Goal: Task Accomplishment & Management: Manage account settings

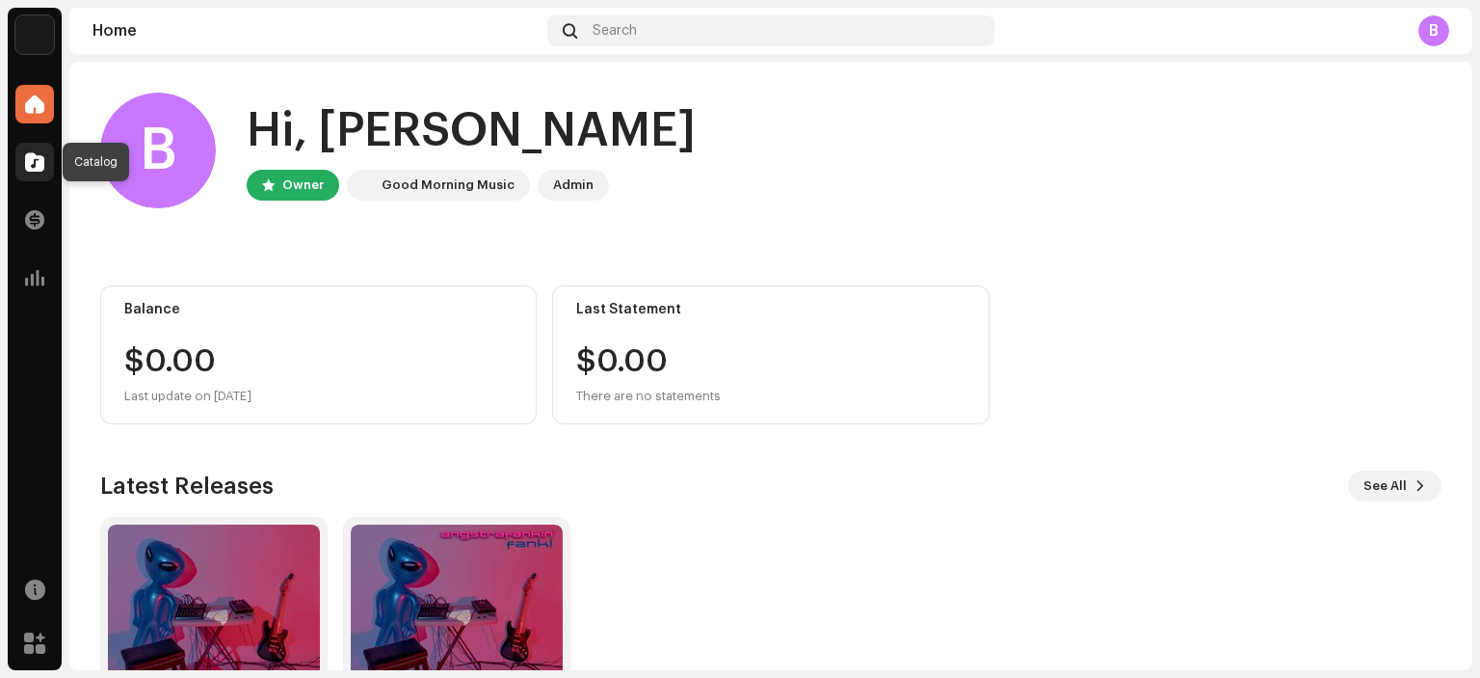
click at [23, 157] on div at bounding box center [34, 162] width 39 height 39
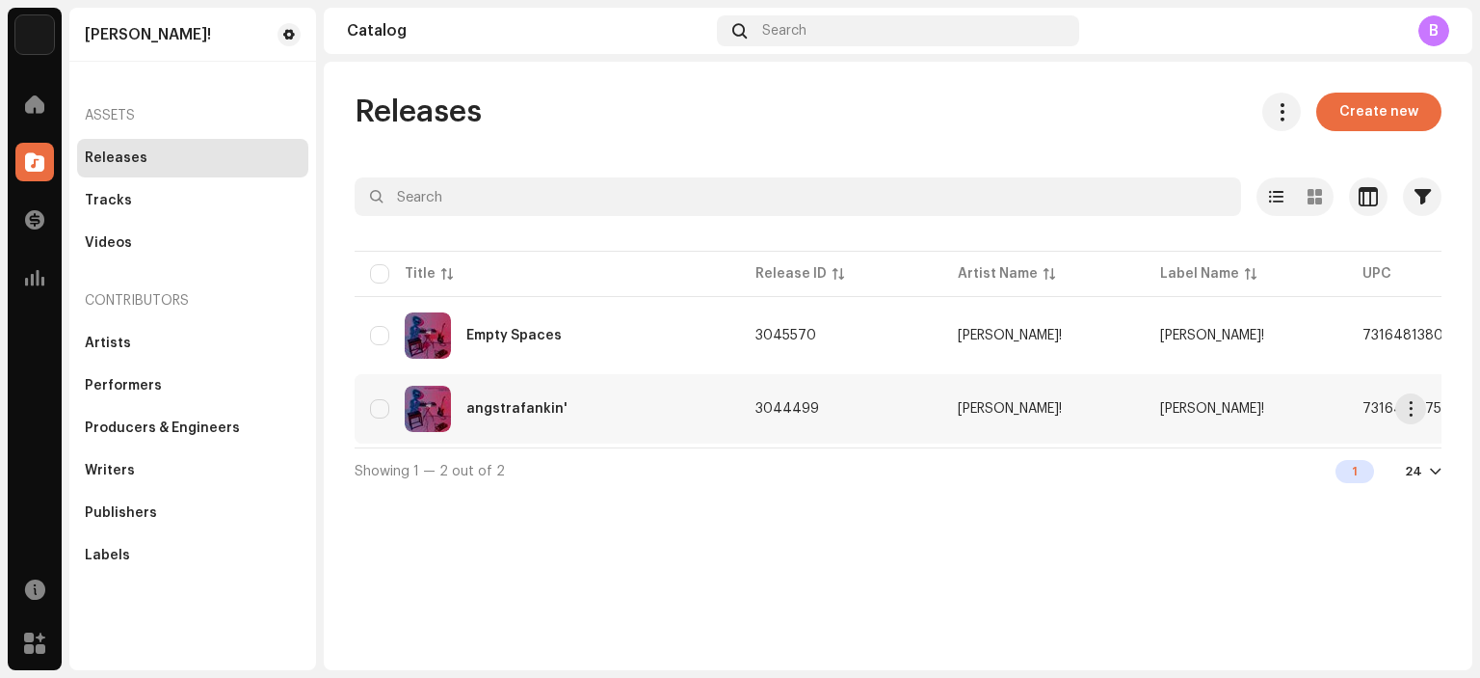
click at [532, 404] on div "angstrafankin'" at bounding box center [516, 408] width 101 height 13
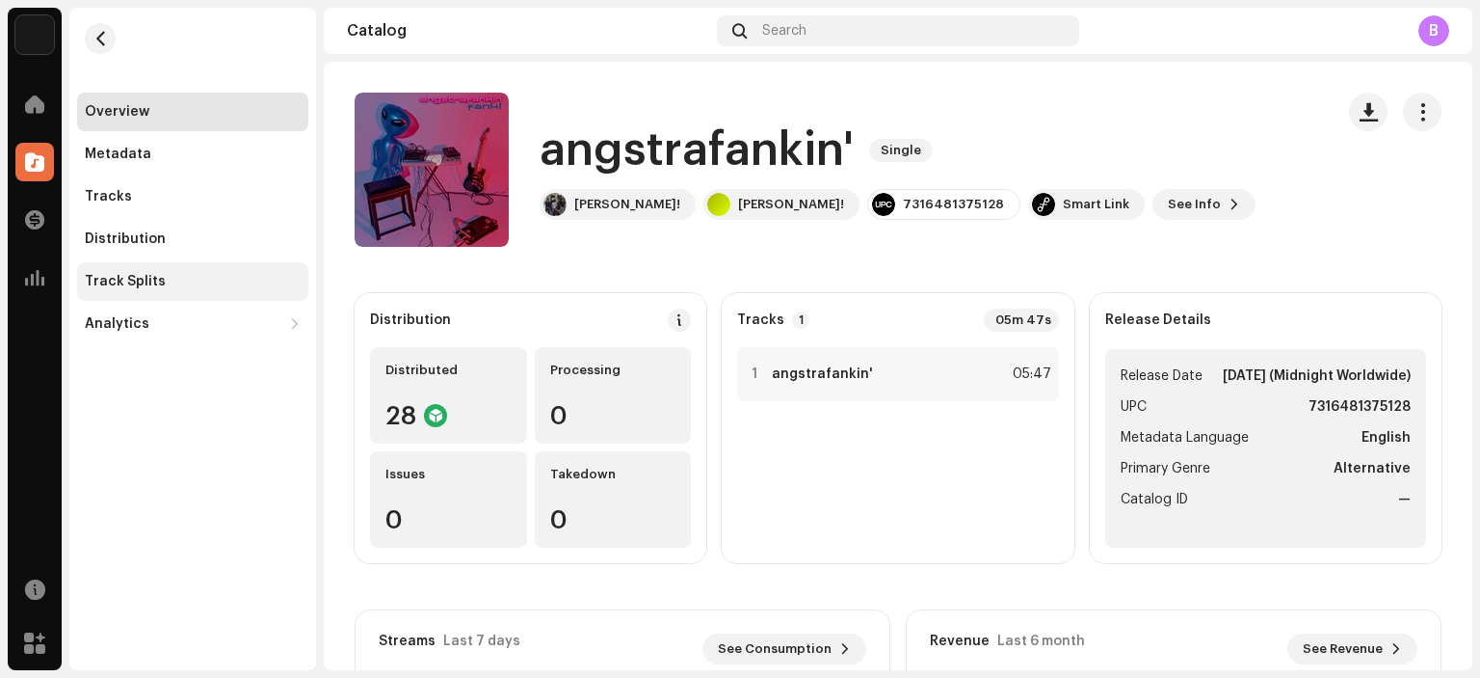
click at [153, 276] on div "Track Splits" at bounding box center [192, 281] width 231 height 39
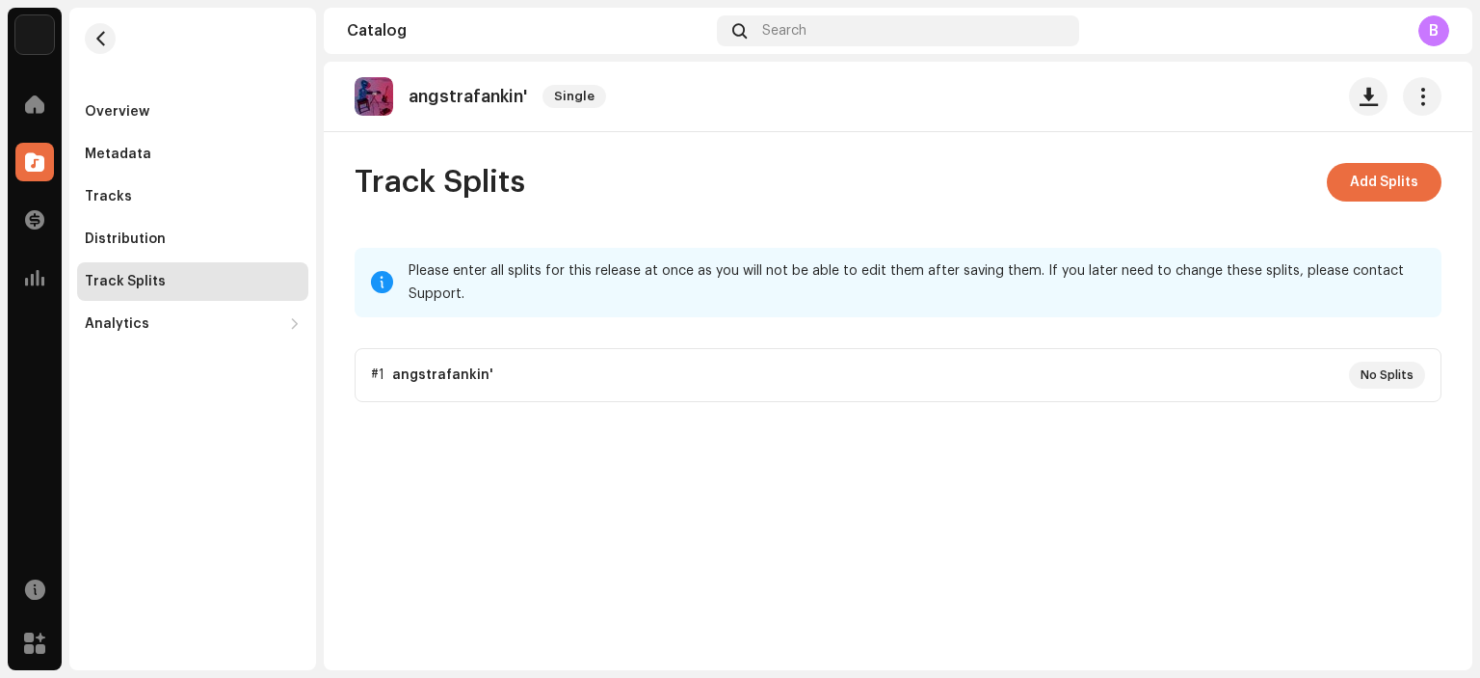
click at [462, 369] on p-accordion "#1 angstrafankin' No Splits" at bounding box center [898, 375] width 1087 height 54
click at [1388, 173] on span "Add Splits" at bounding box center [1384, 182] width 68 height 39
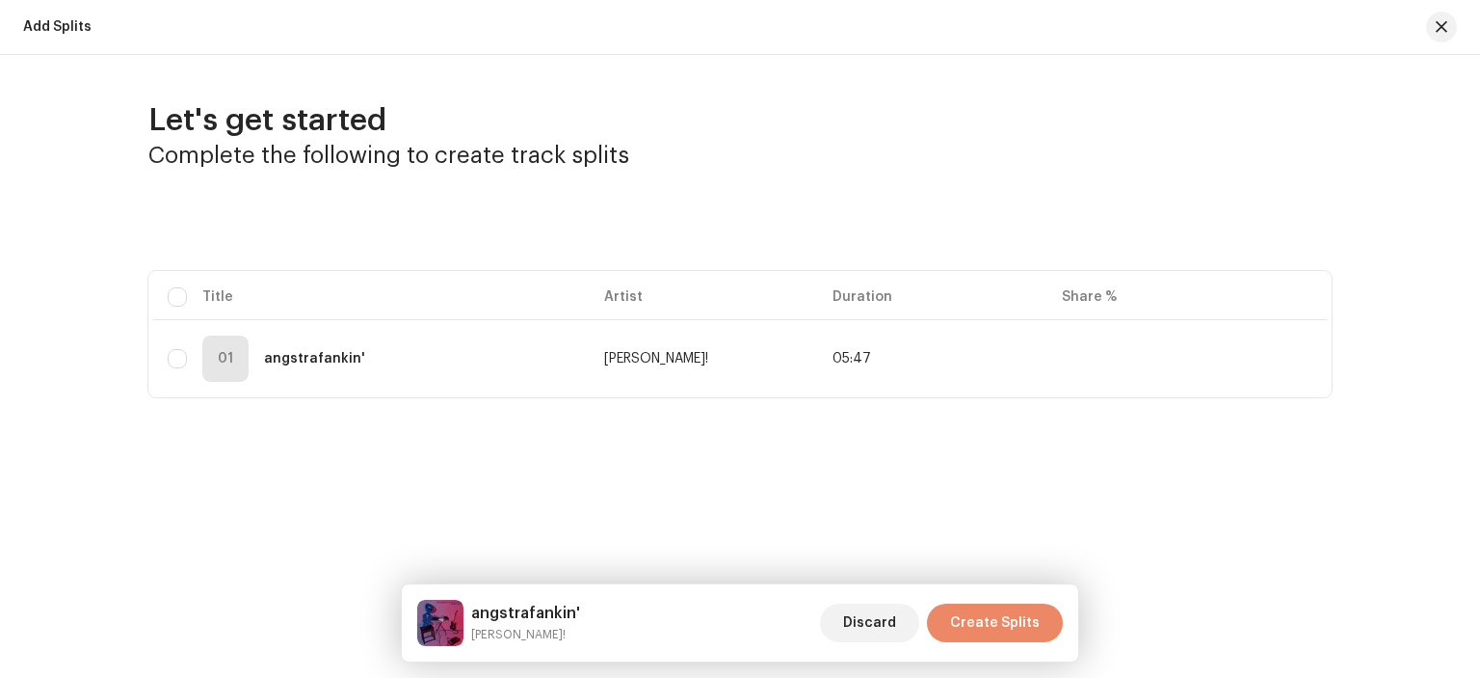
click at [998, 616] on span "Create Splits" at bounding box center [995, 622] width 90 height 39
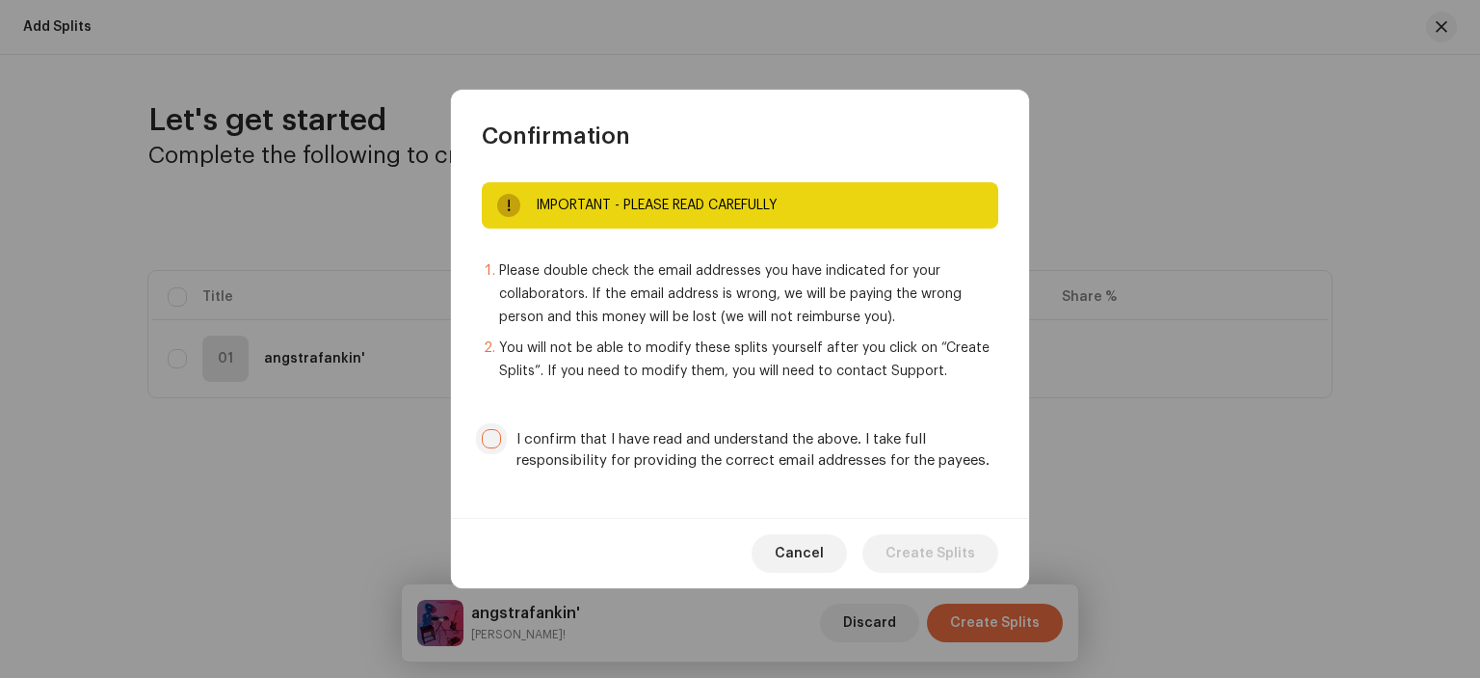
click at [493, 443] on input "I confirm that I have read and understand the above. I take full responsibility…" at bounding box center [491, 438] width 19 height 19
checkbox input "true"
click at [956, 556] on span "Create Splits" at bounding box center [931, 553] width 90 height 39
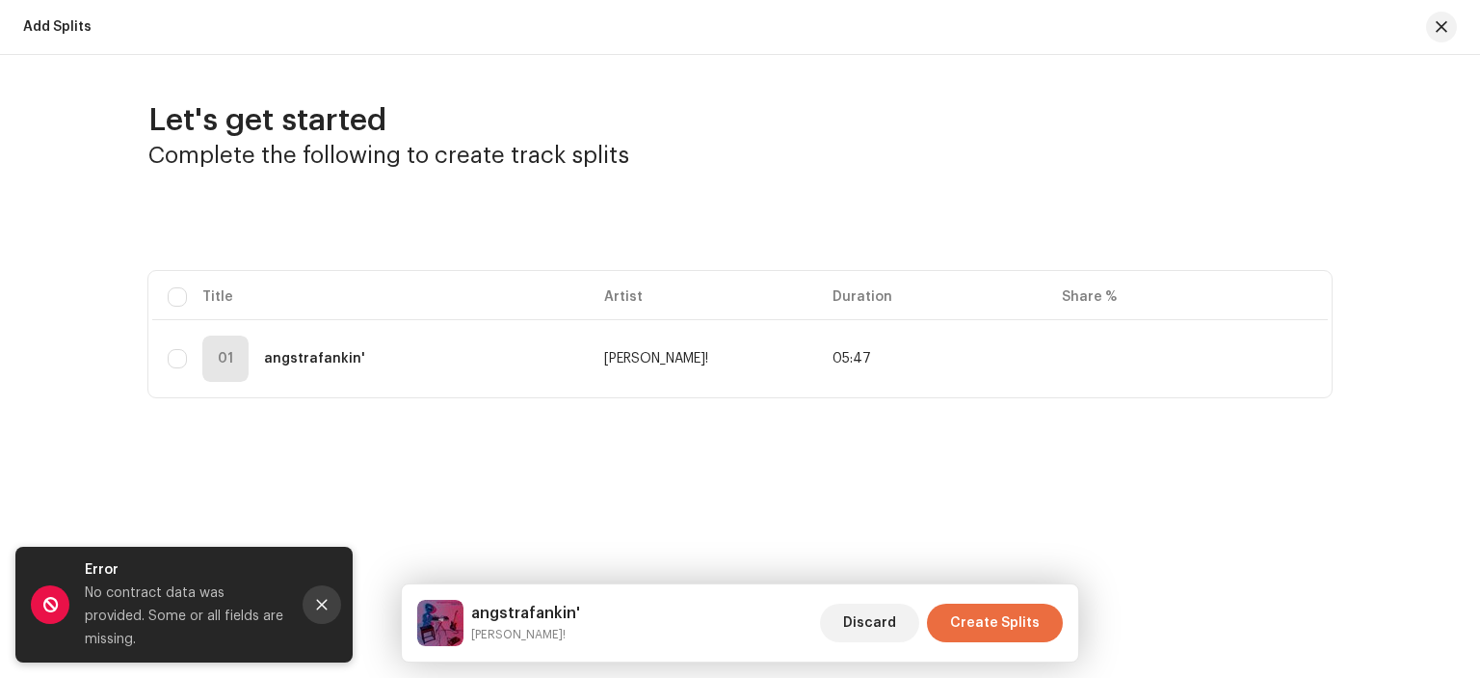
click at [325, 609] on icon "Close" at bounding box center [321, 604] width 13 height 13
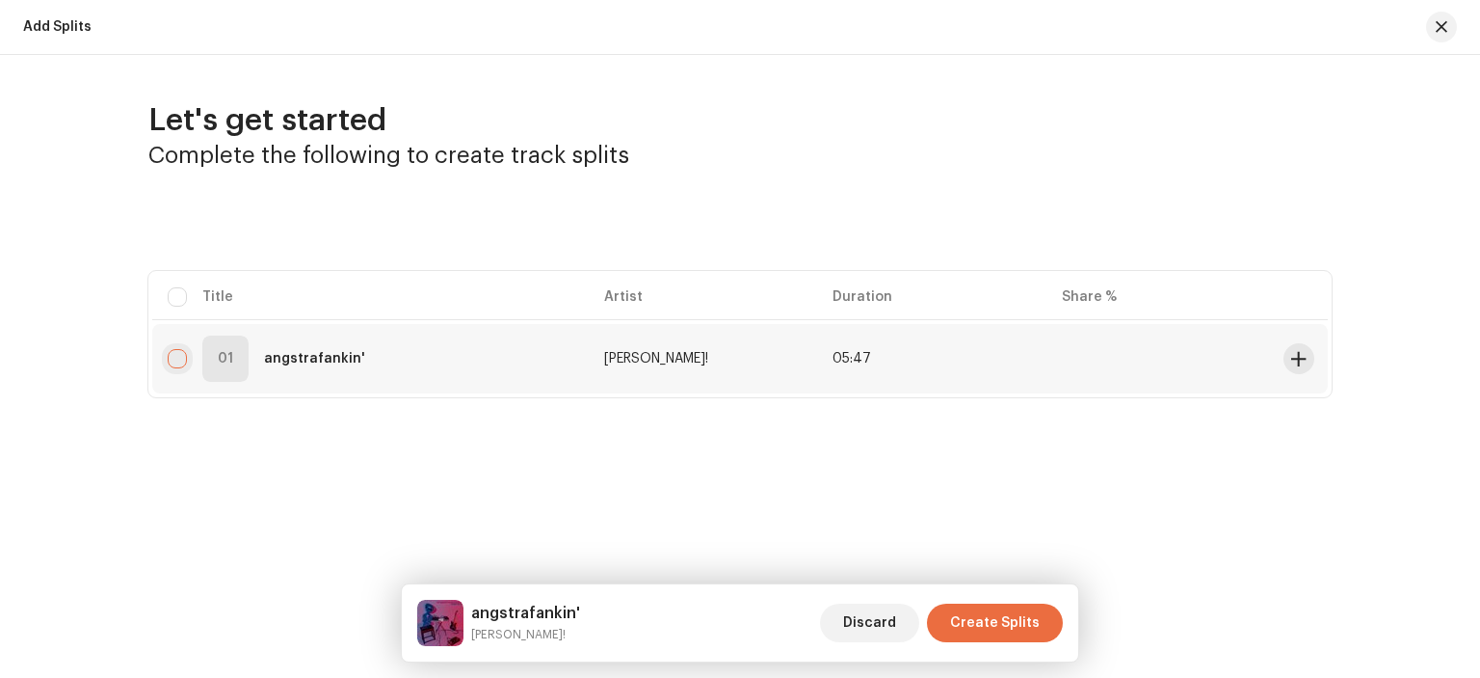
drag, startPoint x: 173, startPoint y: 363, endPoint x: 239, endPoint y: 378, distance: 68.1
click at [172, 363] on input "checkbox" at bounding box center [177, 358] width 19 height 19
checkbox input "true"
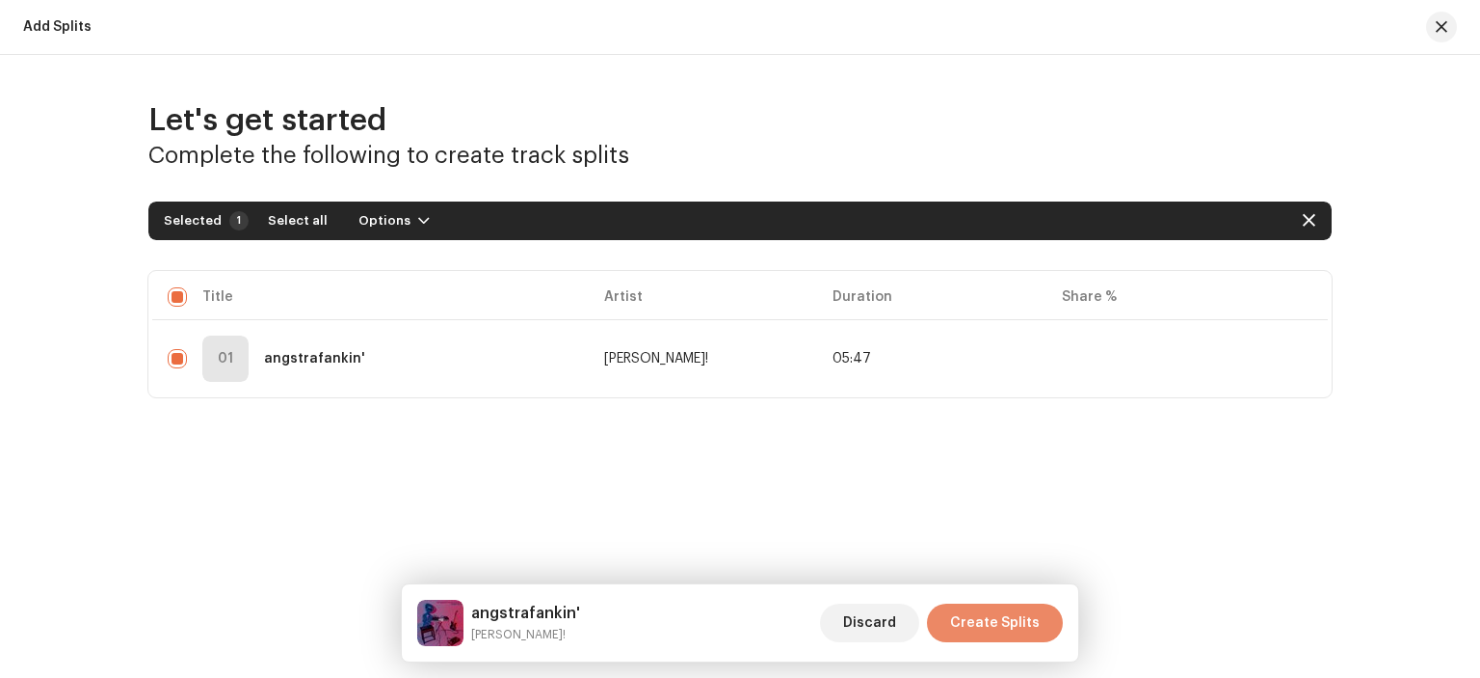
click at [1008, 632] on span "Create Splits" at bounding box center [995, 622] width 90 height 39
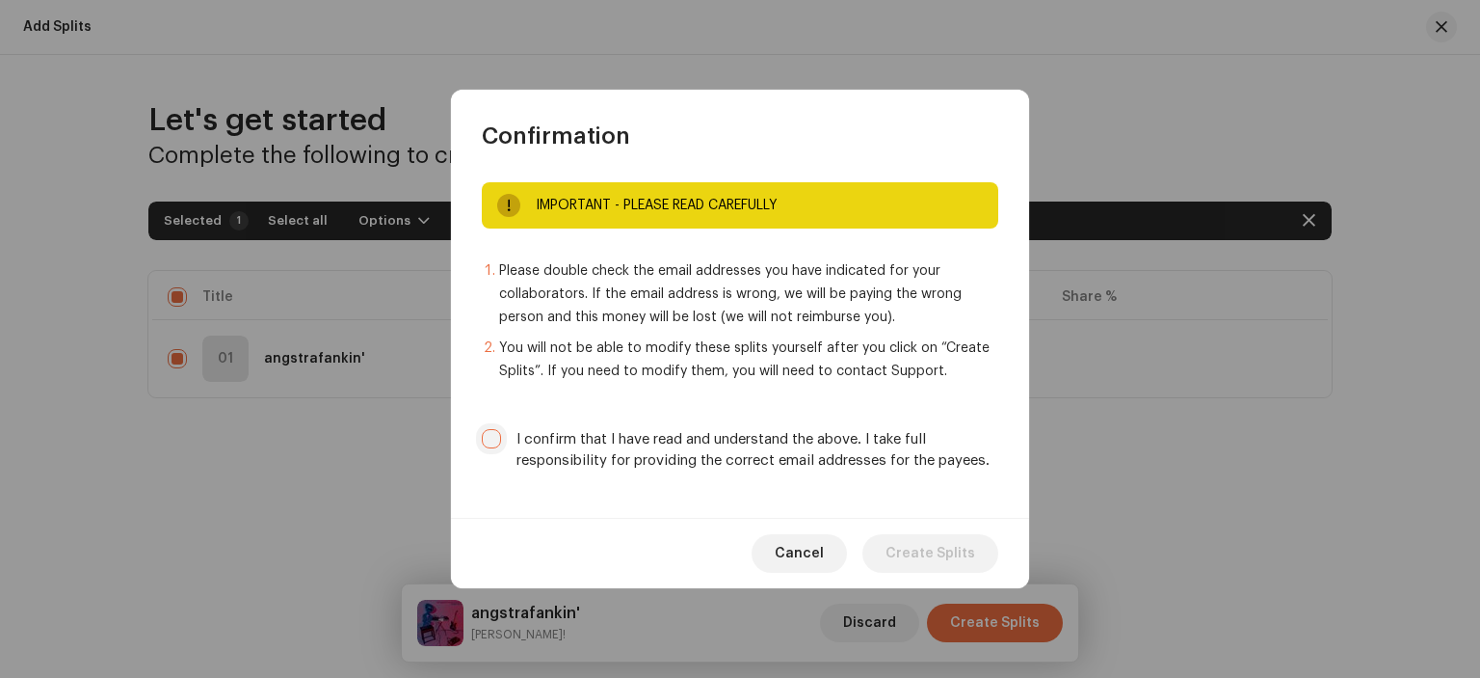
click at [493, 441] on input "I confirm that I have read and understand the above. I take full responsibility…" at bounding box center [491, 438] width 19 height 19
checkbox input "true"
click at [917, 554] on span "Create Splits" at bounding box center [931, 553] width 90 height 39
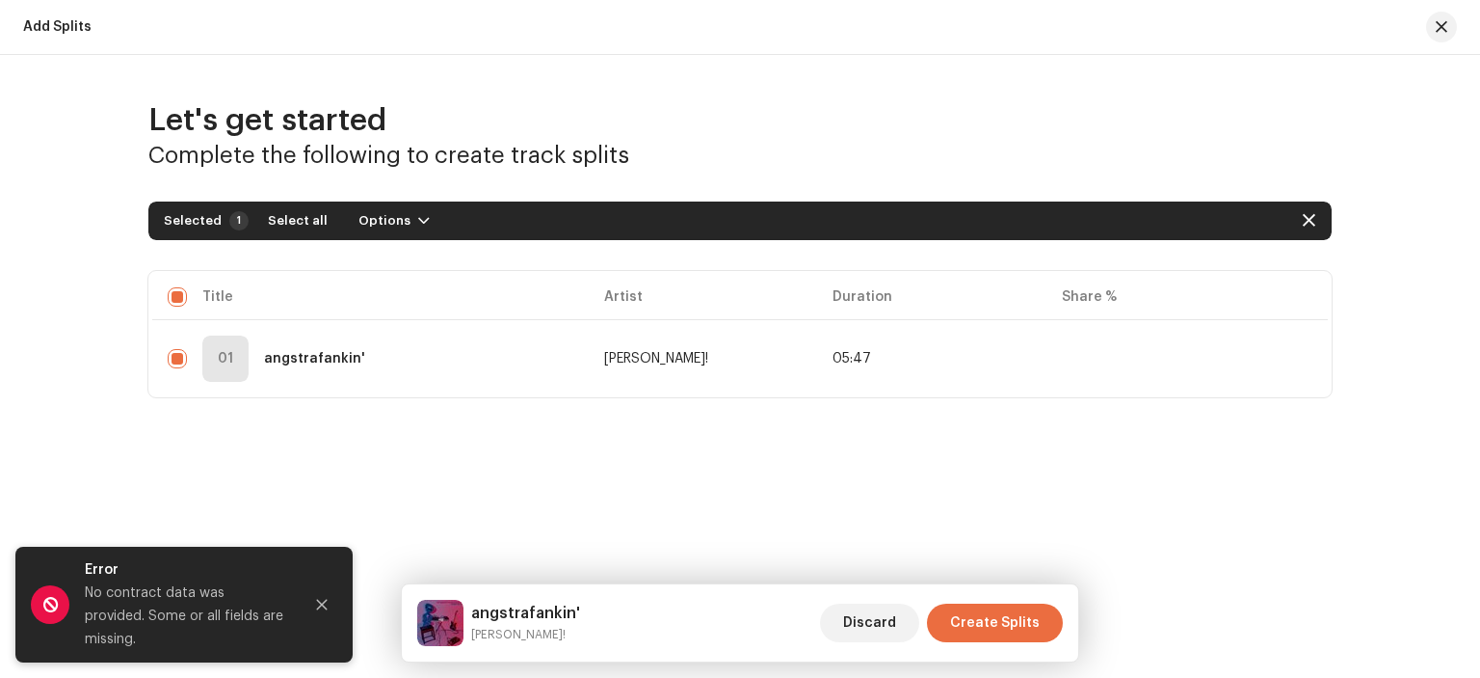
click at [1088, 489] on div "Let's get started Complete the following to create track splits Selected 1 Sele…" at bounding box center [740, 301] width 1480 height 492
click at [519, 425] on div "Let's get started Complete the following to create track splits Selected 1 Sele…" at bounding box center [740, 301] width 1480 height 492
click at [324, 611] on icon "Close" at bounding box center [321, 604] width 13 height 13
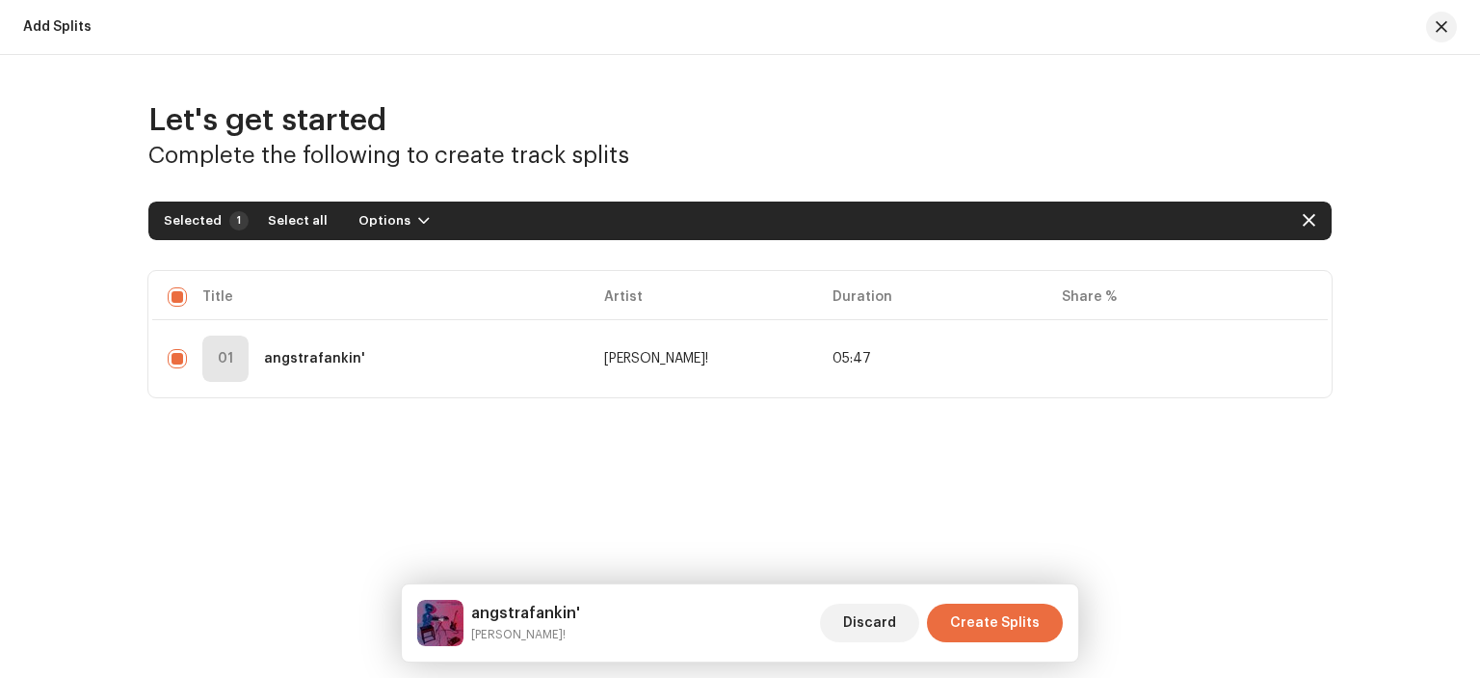
click at [476, 427] on div "Let's get started Complete the following to create track splits Selected 1 Sele…" at bounding box center [740, 301] width 1480 height 492
click at [317, 359] on strong "angstrafankin'" at bounding box center [314, 358] width 101 height 13
drag, startPoint x: 1012, startPoint y: 619, endPoint x: 918, endPoint y: 506, distance: 146.5
click at [918, 506] on div "Let's get started Complete the following to create track splits Selected 1 Sele…" at bounding box center [740, 301] width 1480 height 492
click at [977, 608] on span "Create Splits" at bounding box center [995, 622] width 90 height 39
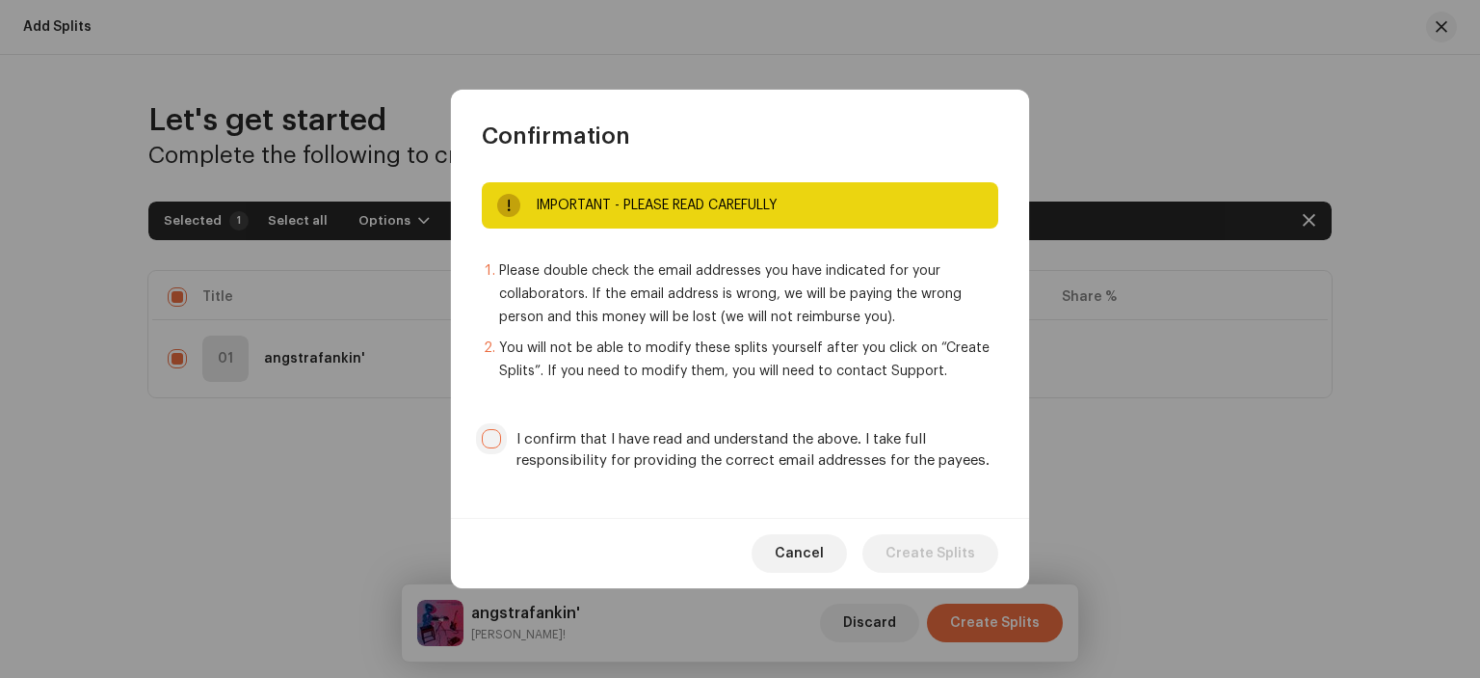
click at [492, 443] on input "I confirm that I have read and understand the above. I take full responsibility…" at bounding box center [491, 438] width 19 height 19
checkbox input "true"
click at [920, 549] on span "Create Splits" at bounding box center [931, 553] width 90 height 39
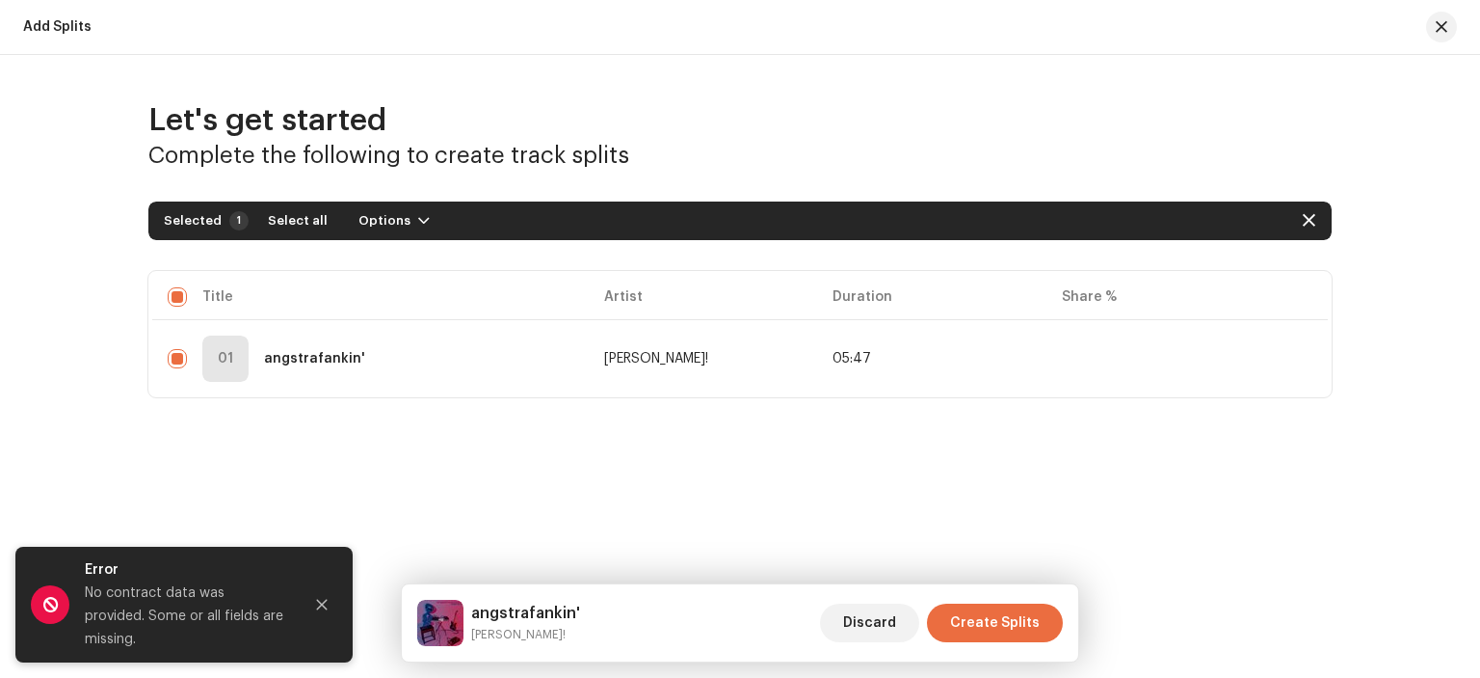
click at [507, 442] on div "Let's get started Complete the following to create track splits Selected 1 Sele…" at bounding box center [740, 301] width 1480 height 492
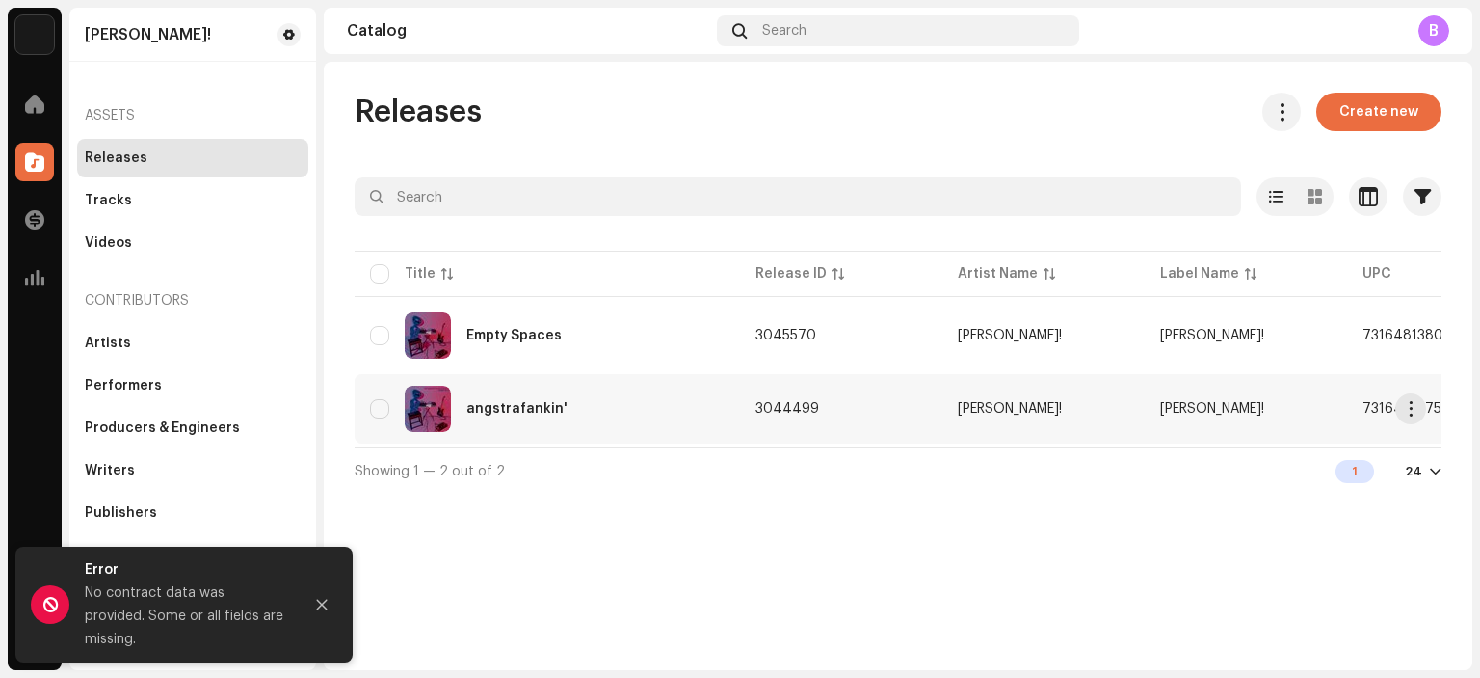
click at [600, 410] on div "angstrafankin'" at bounding box center [547, 409] width 355 height 46
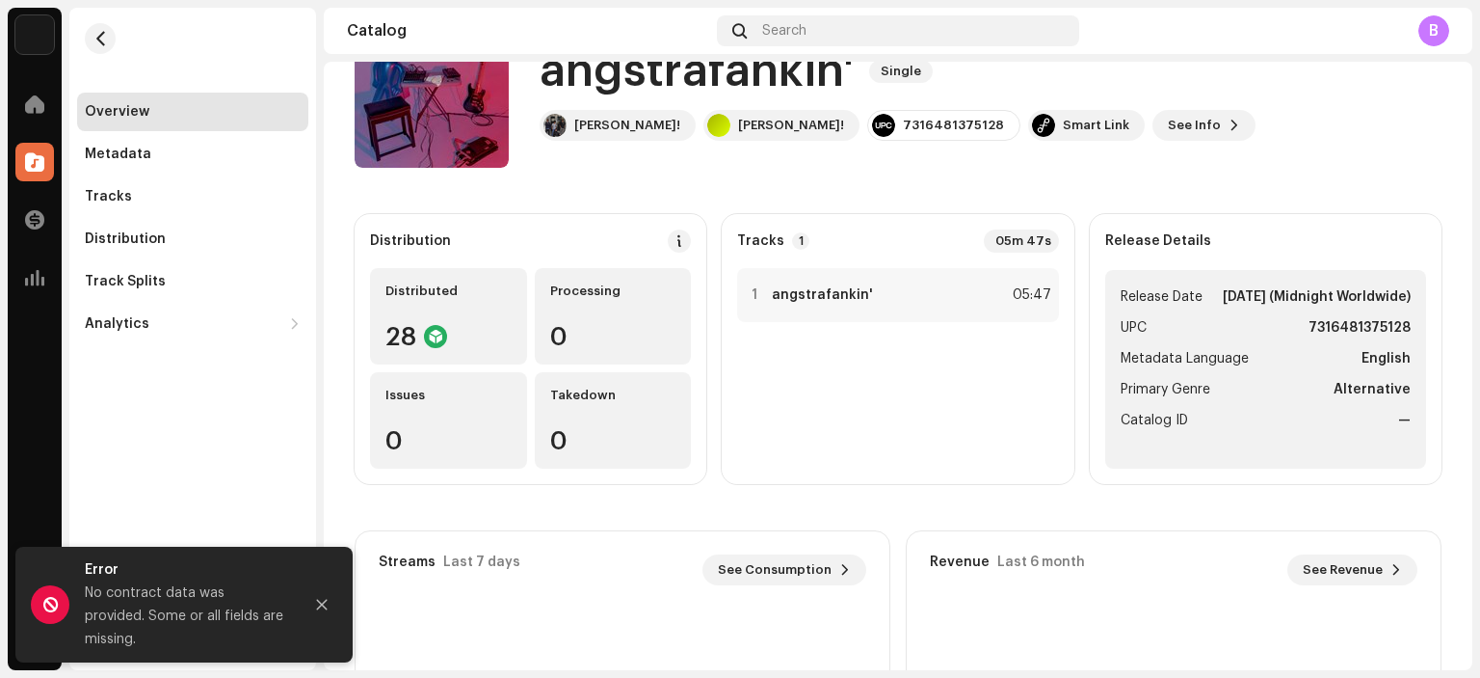
scroll to position [96, 0]
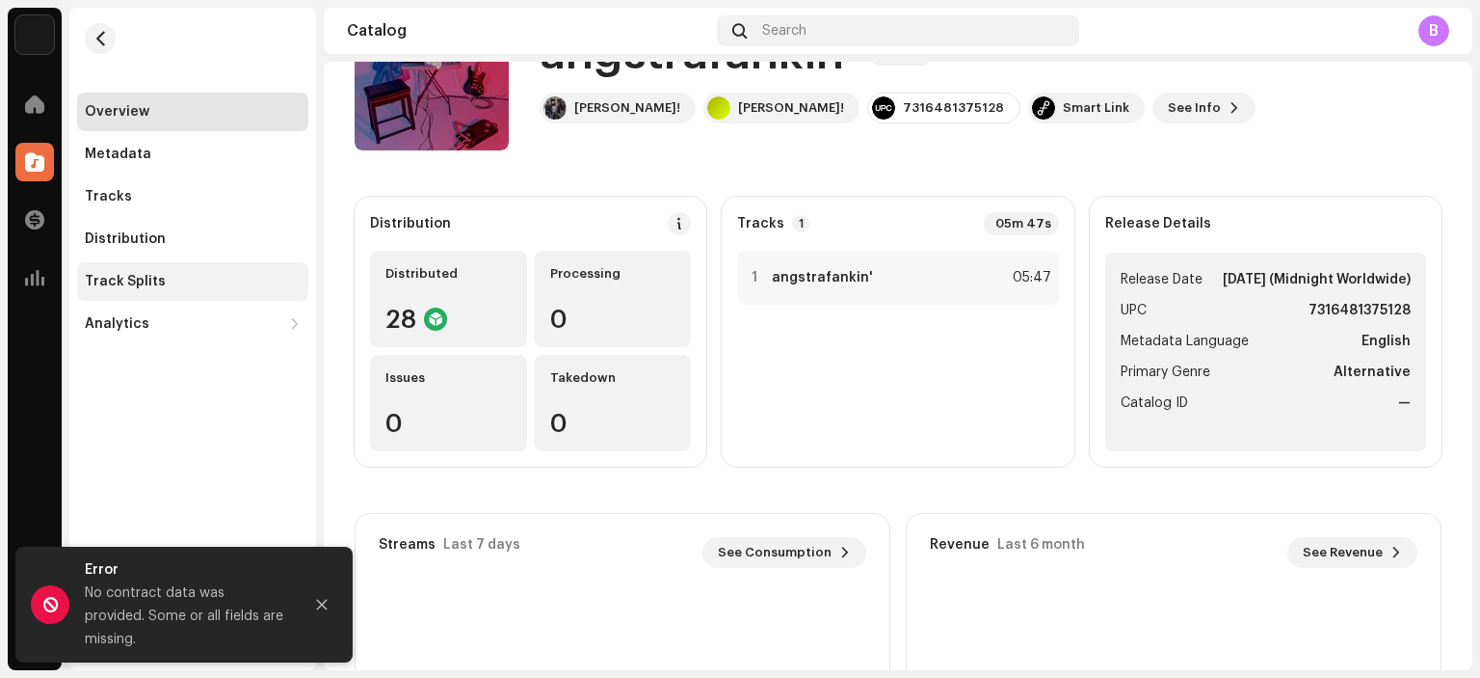
click at [185, 278] on div "Track Splits" at bounding box center [193, 281] width 216 height 15
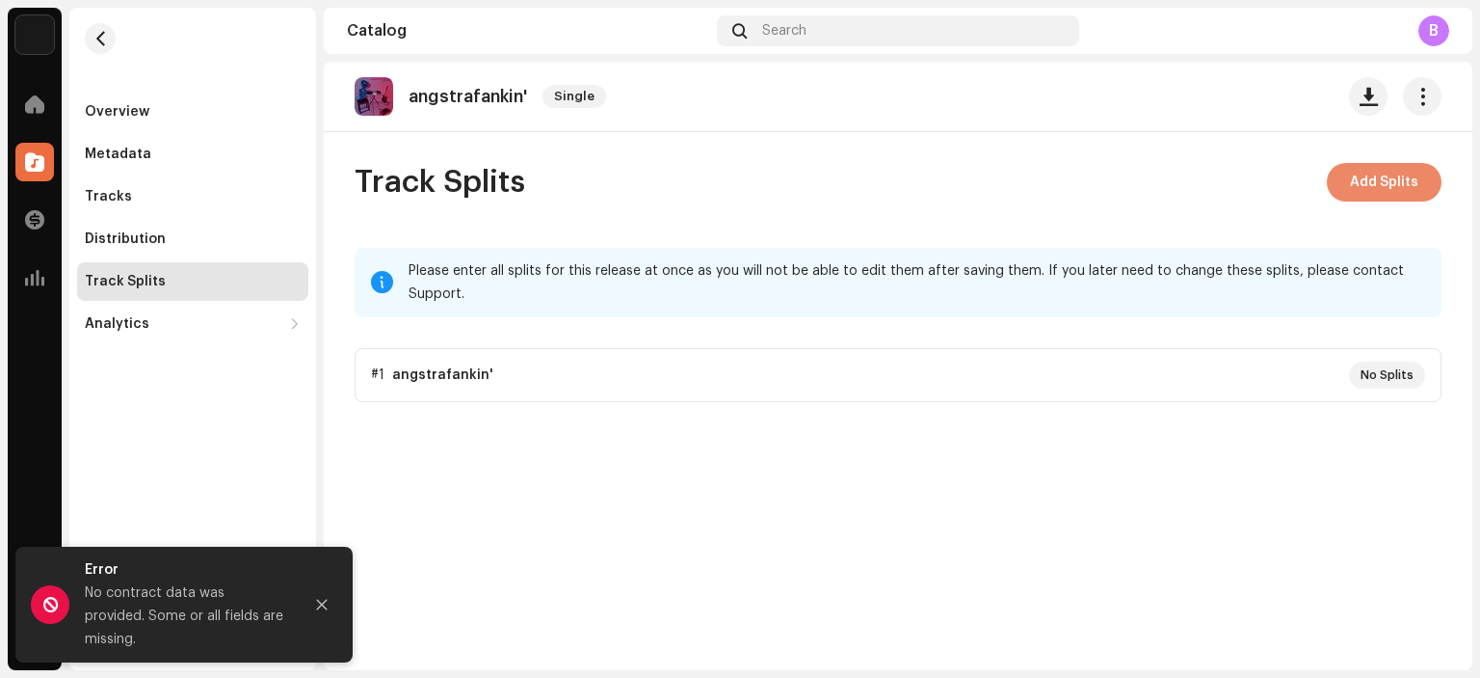
click at [1377, 176] on span "Add Splits" at bounding box center [1384, 182] width 68 height 39
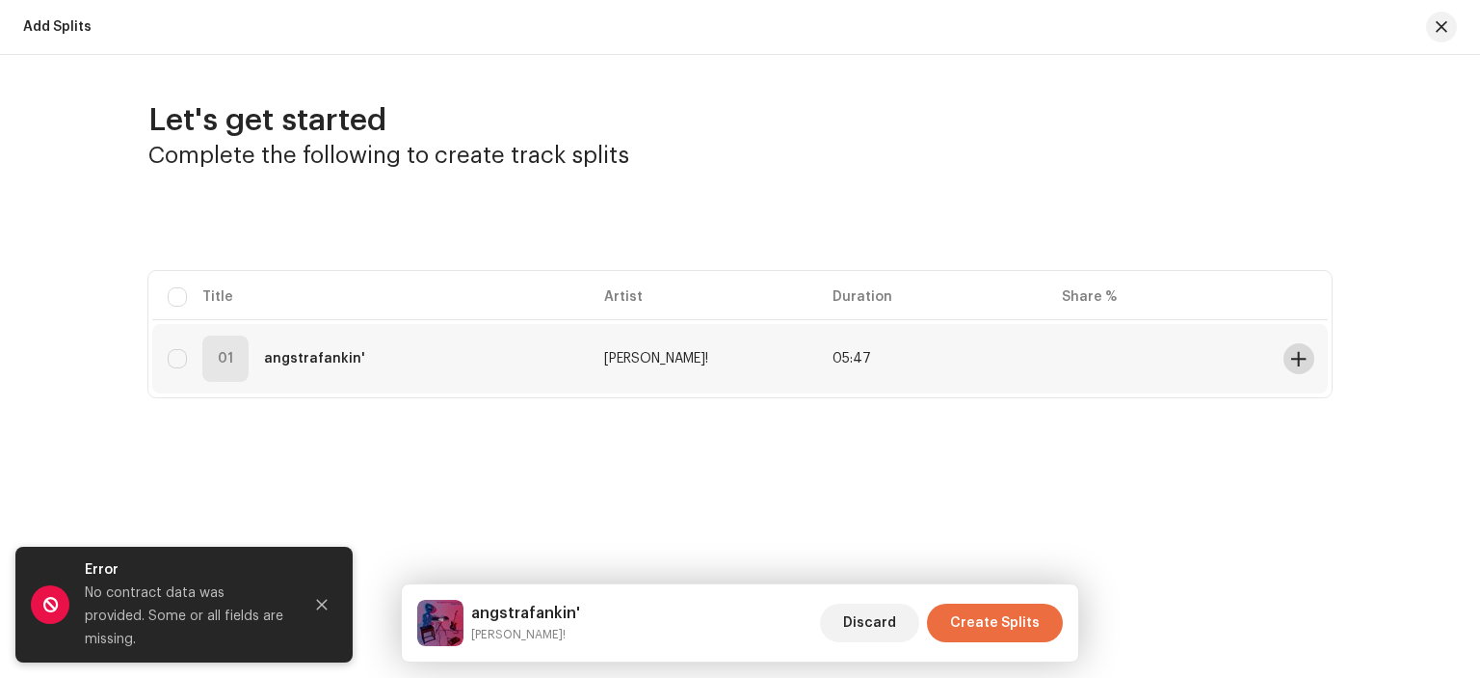
click at [1299, 361] on span at bounding box center [1298, 358] width 14 height 15
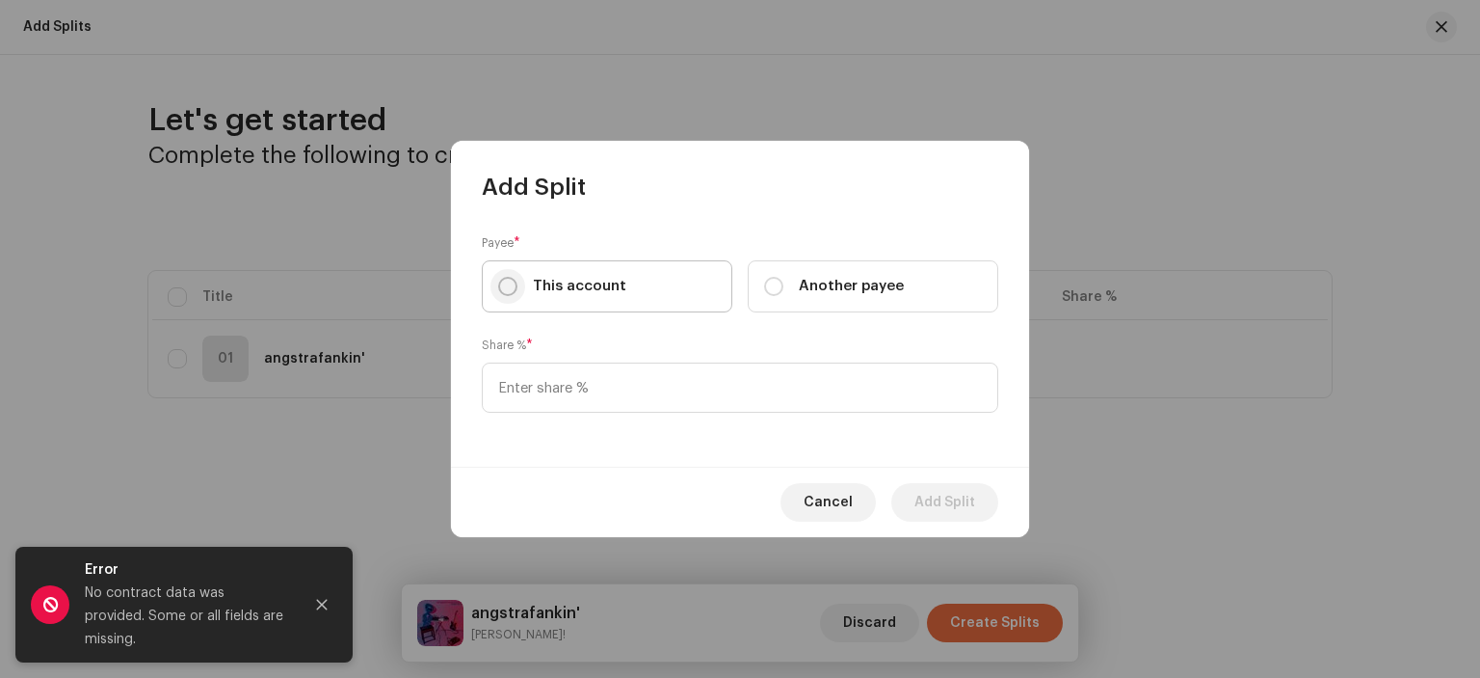
click at [509, 289] on input "This account" at bounding box center [507, 286] width 19 height 19
radio input "true"
click at [543, 381] on input at bounding box center [740, 387] width 517 height 50
type input "40.00"
click at [938, 497] on span "Add Split" at bounding box center [945, 502] width 61 height 39
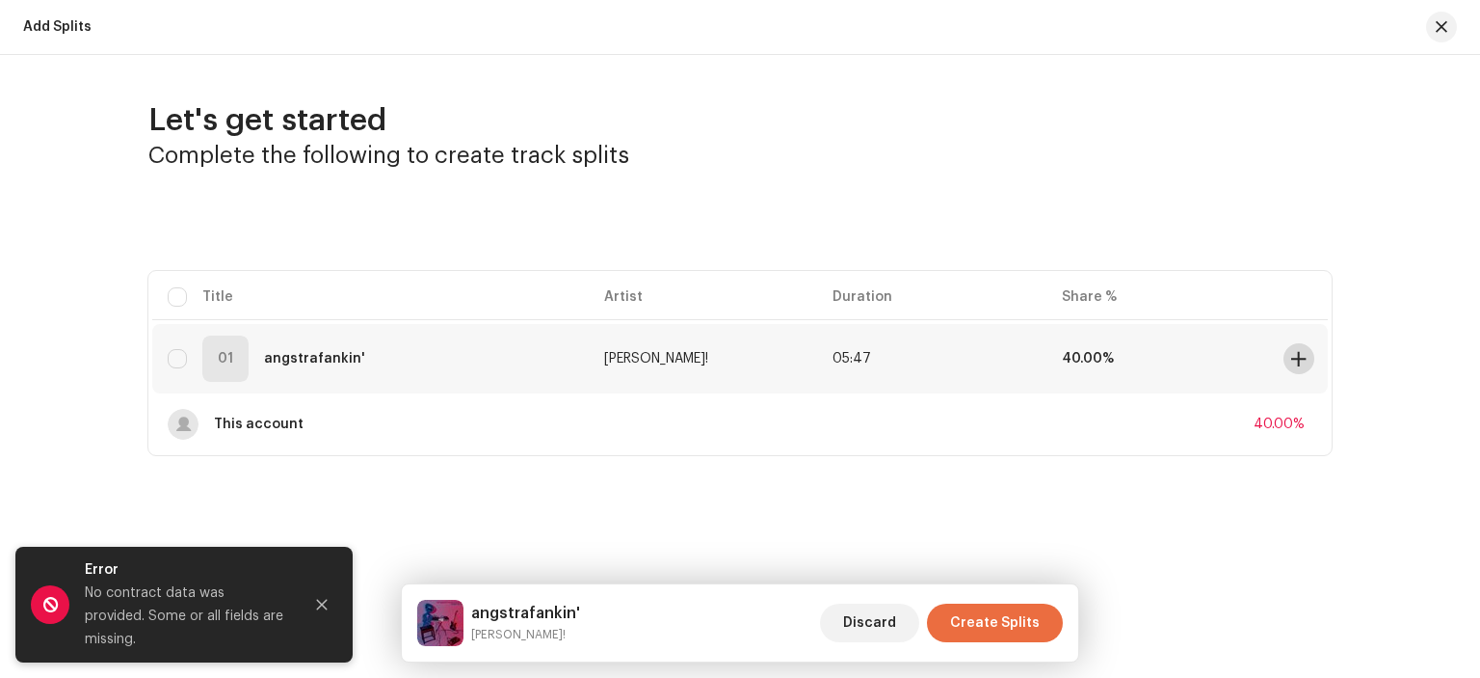
click at [1303, 358] on span at bounding box center [1298, 358] width 14 height 15
